Goal: Find contact information: Find contact information

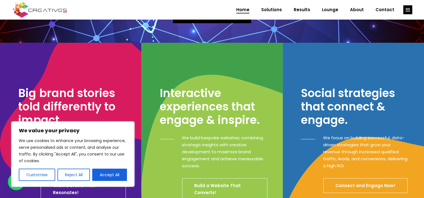
scroll to position [140, 0]
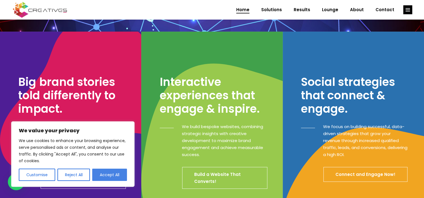
click at [117, 173] on button "Accept All" at bounding box center [109, 175] width 35 height 12
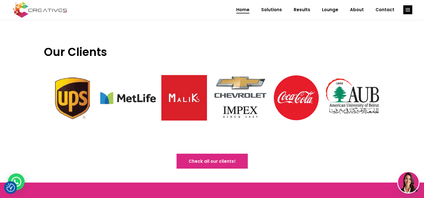
scroll to position [1345, 0]
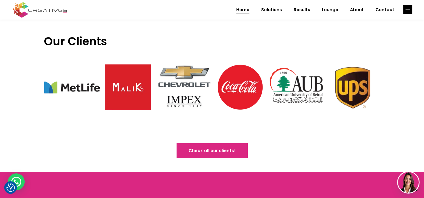
click at [409, 12] on rect "link" at bounding box center [407, 9] width 9 height 9
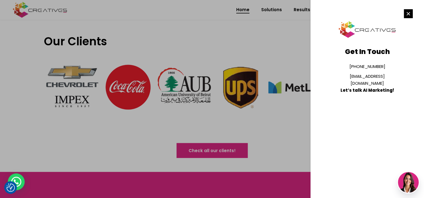
click at [407, 12] on line "link" at bounding box center [408, 13] width 3 height 3
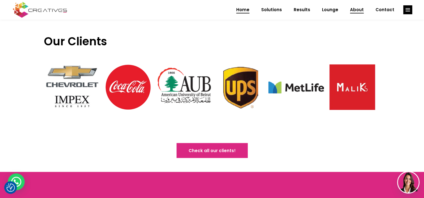
click at [356, 11] on span "About" at bounding box center [357, 10] width 14 height 15
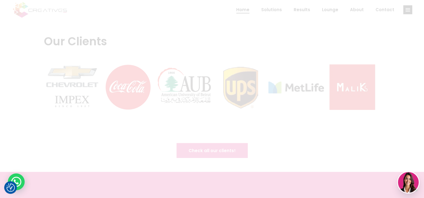
scroll to position [0, 0]
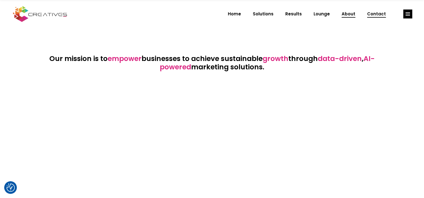
click at [378, 11] on span "Contact" at bounding box center [376, 14] width 19 height 15
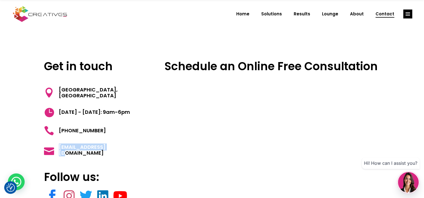
drag, startPoint x: 113, startPoint y: 151, endPoint x: 58, endPoint y: 149, distance: 54.7
click at [58, 149] on h5 "[EMAIL_ADDRESS][DOMAIN_NAME]" at bounding box center [94, 150] width 100 height 12
copy span "[EMAIL_ADDRESS][DOMAIN_NAME]"
